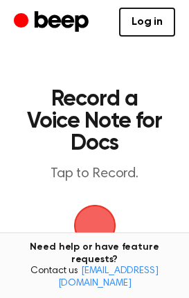
click at [104, 235] on span "button" at bounding box center [94, 225] width 57 height 57
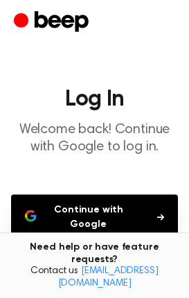
click at [104, 235] on button "Continue with Google" at bounding box center [94, 218] width 166 height 46
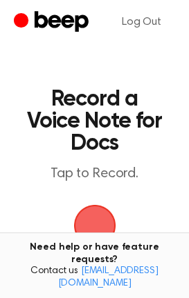
click at [87, 232] on span "button" at bounding box center [93, 225] width 51 height 51
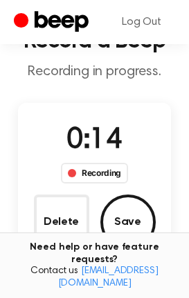
scroll to position [61, 0]
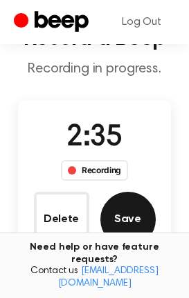
click at [126, 222] on button "Save" at bounding box center [127, 219] width 55 height 55
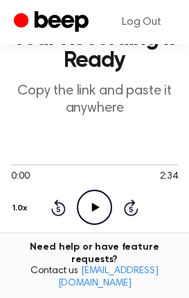
click at [85, 197] on icon "Play Audio" at bounding box center [94, 207] width 35 height 35
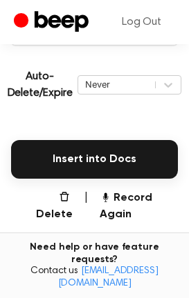
scroll to position [283, 0]
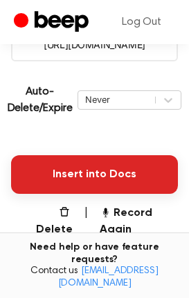
click at [116, 168] on button "Insert into Docs" at bounding box center [94, 174] width 166 height 39
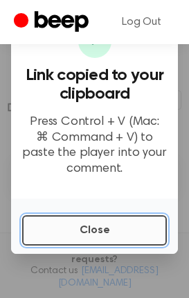
click at [109, 233] on button "Close" at bounding box center [94, 230] width 144 height 30
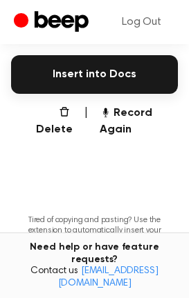
scroll to position [384, 0]
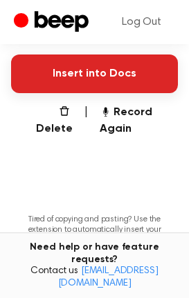
click at [77, 66] on button "Insert into Docs" at bounding box center [94, 74] width 166 height 39
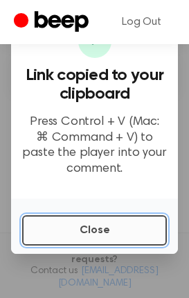
click at [76, 235] on button "Close" at bounding box center [94, 230] width 144 height 30
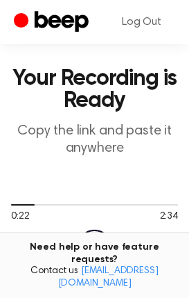
scroll to position [16, 0]
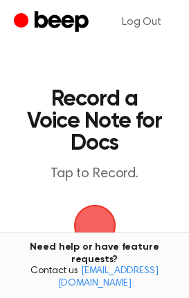
click at [84, 215] on span "button" at bounding box center [94, 225] width 39 height 39
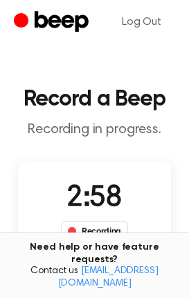
click at [133, 192] on div "2:58 Recording" at bounding box center [94, 209] width 89 height 64
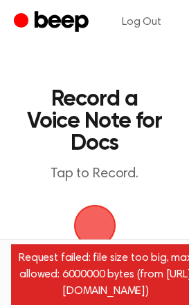
click at [95, 209] on span "button" at bounding box center [94, 226] width 45 height 45
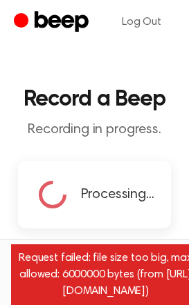
scroll to position [5, 0]
